Goal: Navigation & Orientation: Find specific page/section

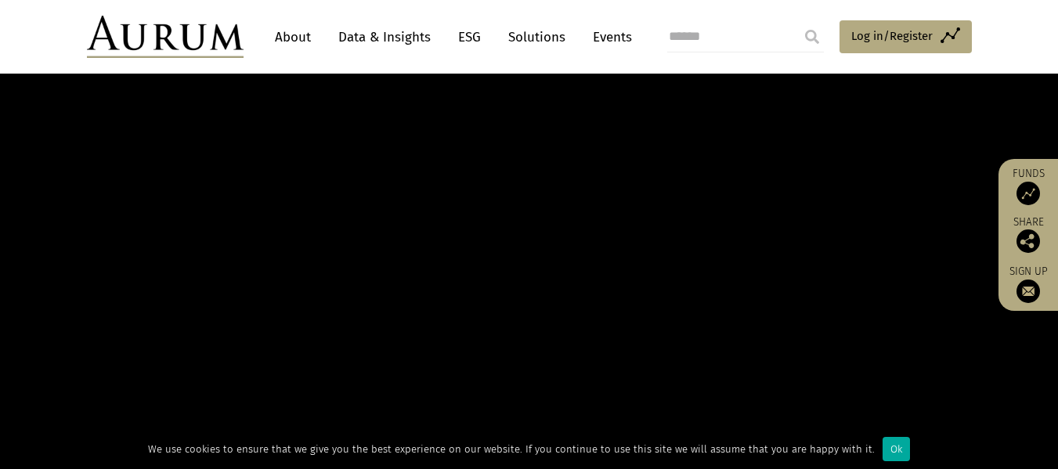
scroll to position [157, 0]
click at [883, 444] on div "Ok" at bounding box center [896, 449] width 27 height 24
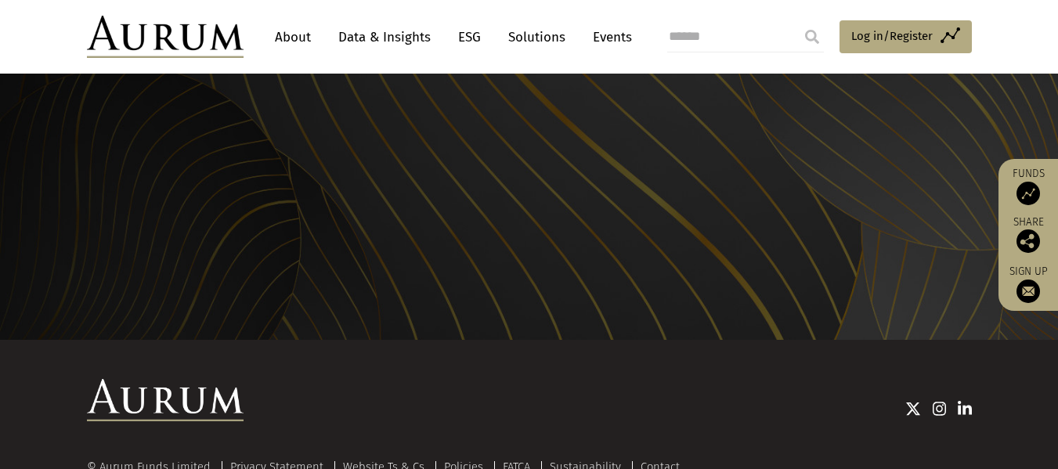
scroll to position [1723, 0]
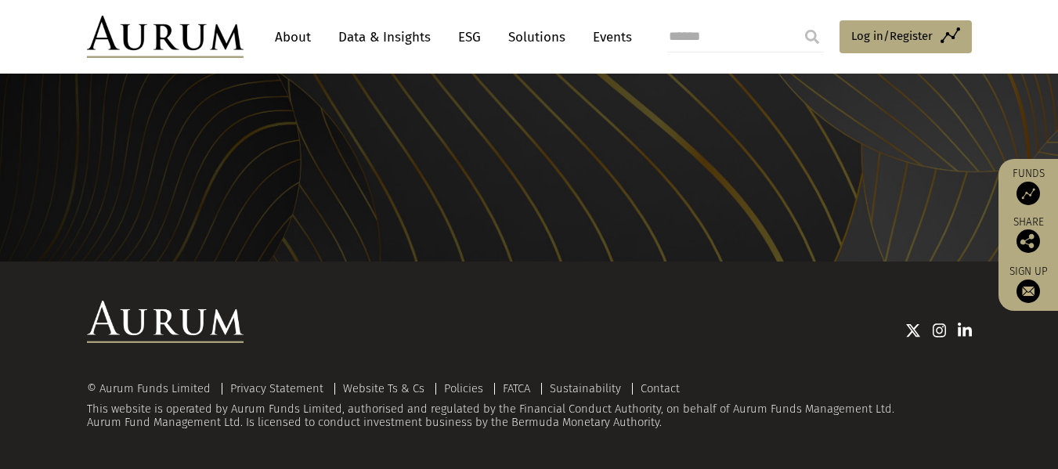
click at [297, 38] on link "About" at bounding box center [293, 37] width 52 height 29
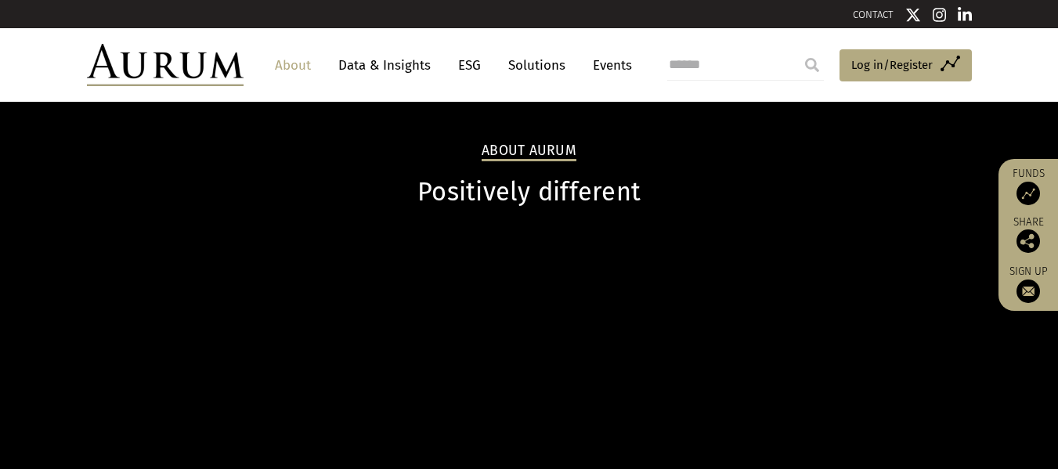
click at [472, 194] on h1 "Positively different" at bounding box center [529, 192] width 885 height 31
click at [518, 65] on link "Solutions" at bounding box center [536, 65] width 73 height 29
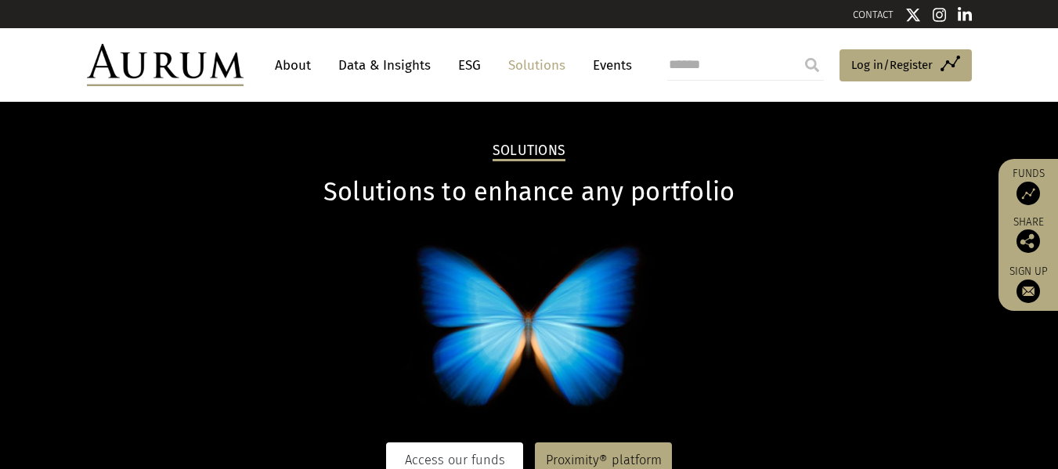
click at [445, 459] on link "Access our funds" at bounding box center [454, 460] width 137 height 36
